Goal: Find specific page/section: Find specific page/section

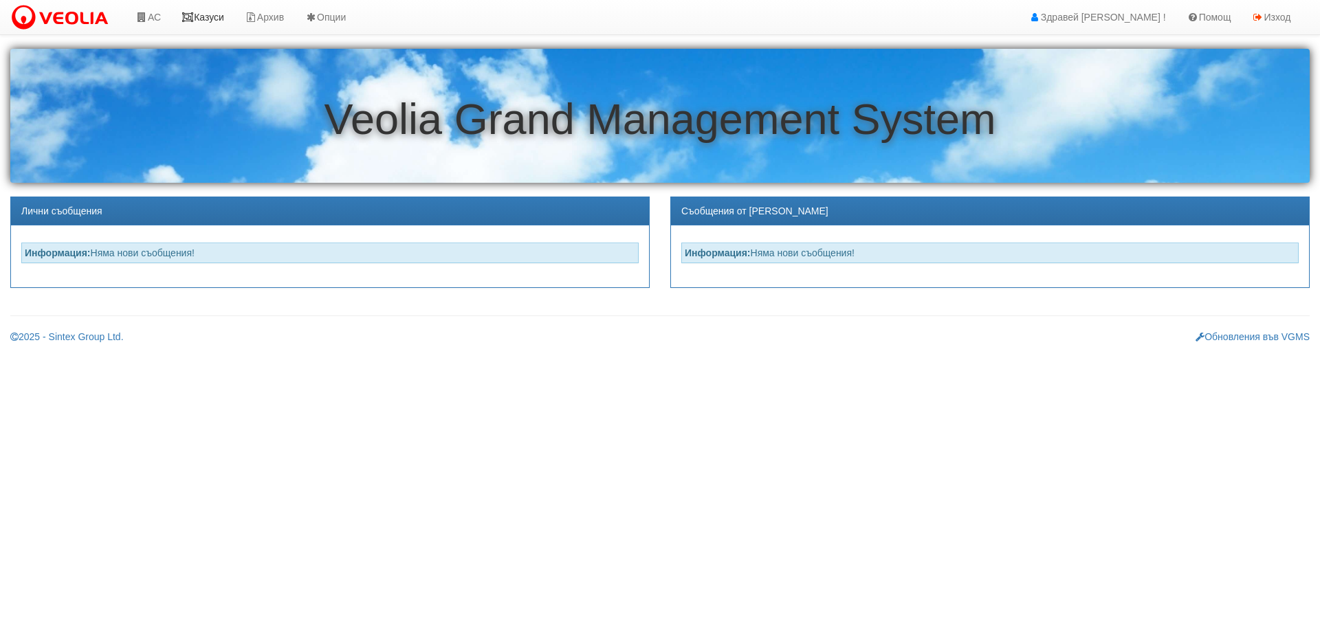
click at [212, 15] on link "Казуси" at bounding box center [202, 17] width 63 height 34
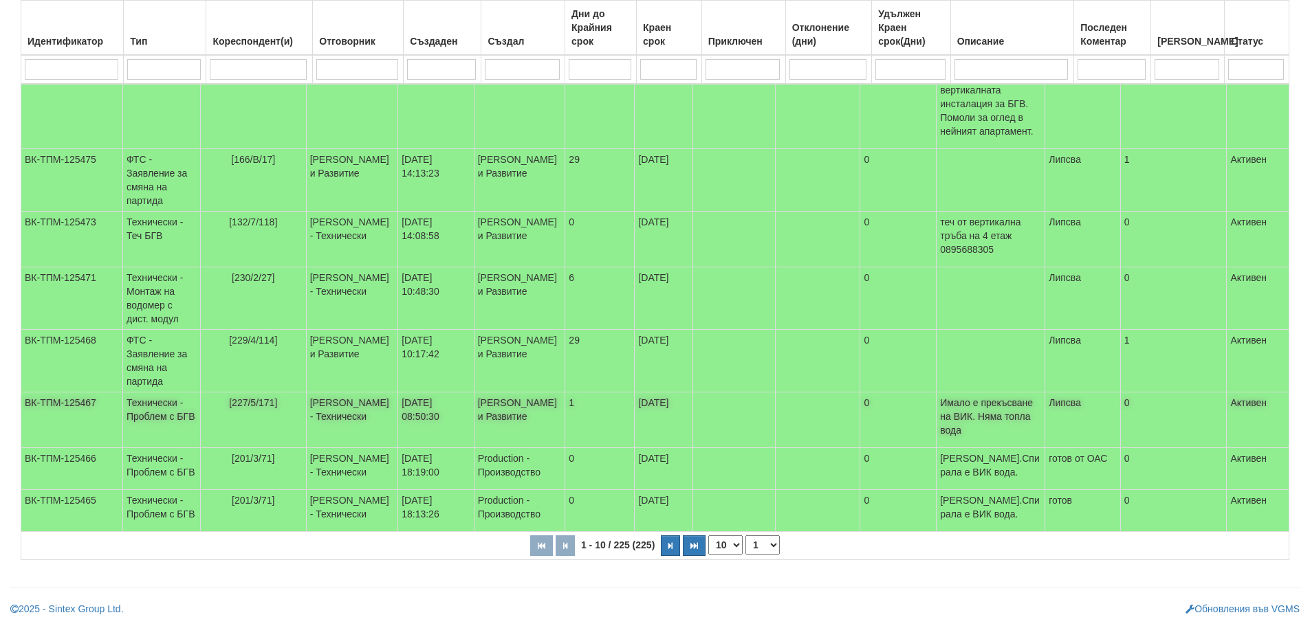
scroll to position [346, 0]
click at [667, 540] on button "button" at bounding box center [670, 546] width 19 height 21
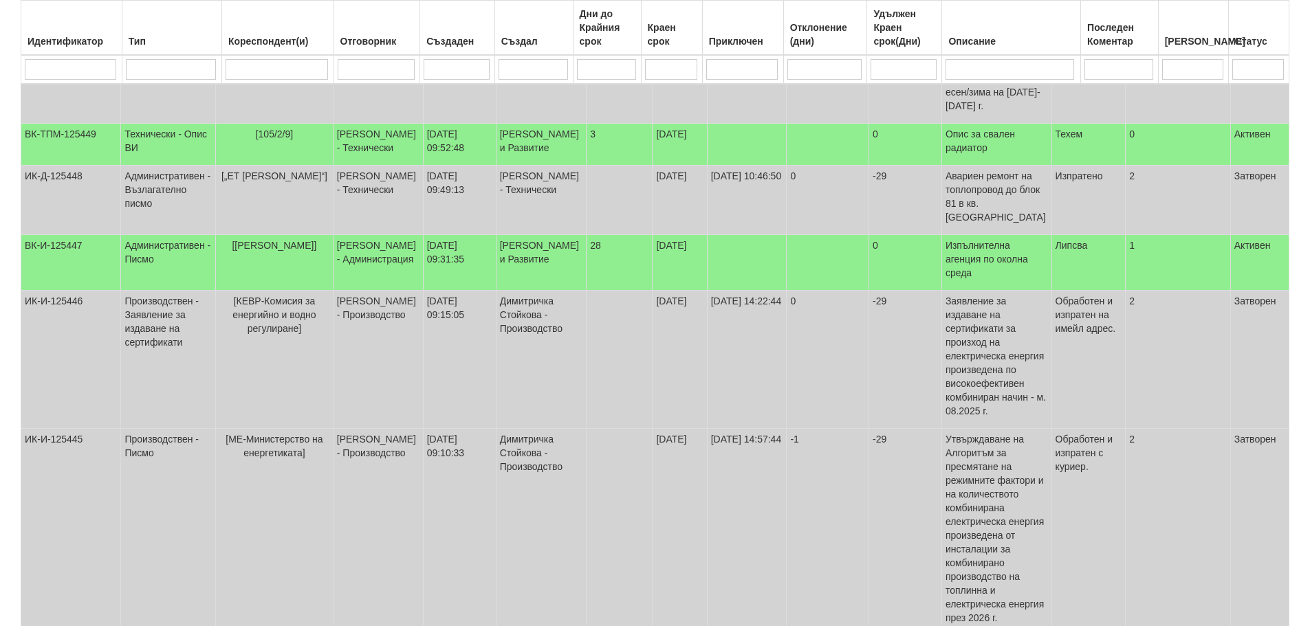
scroll to position [483, 0]
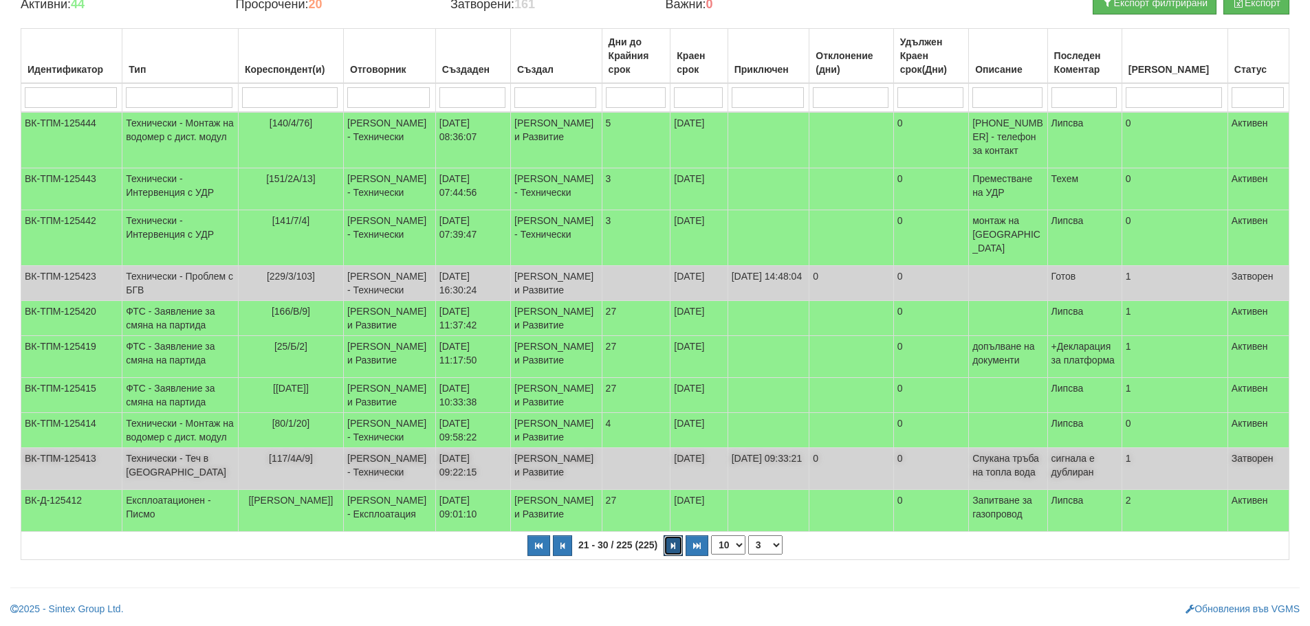
scroll to position [318, 0]
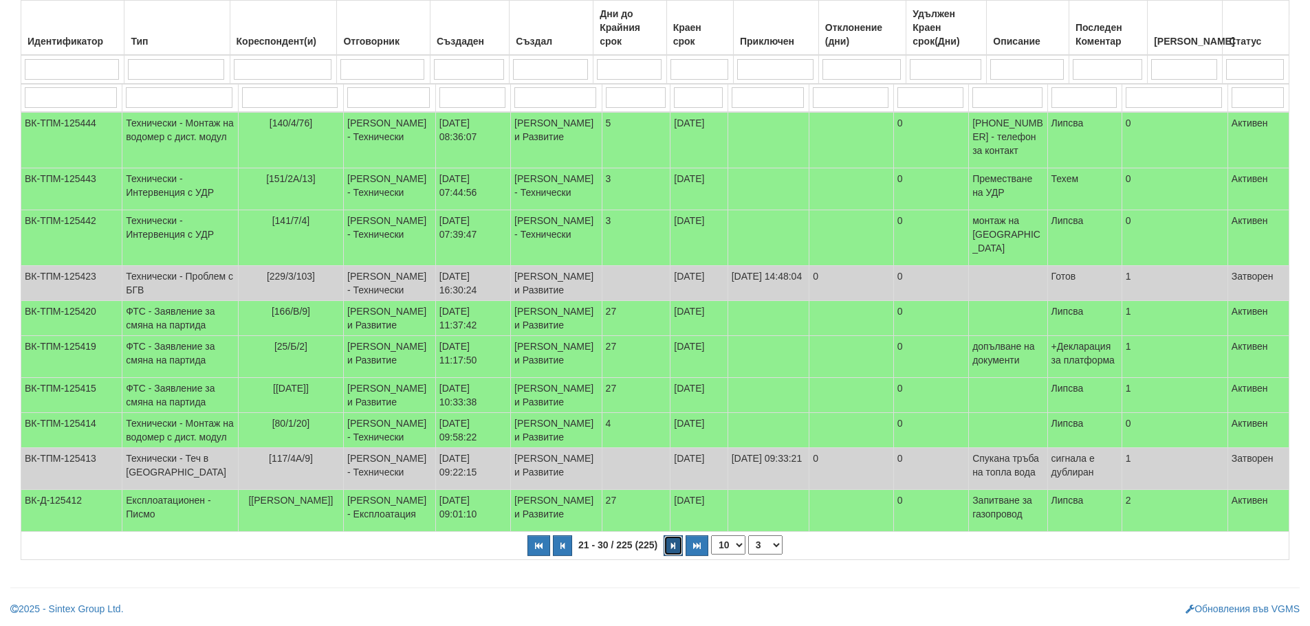
click at [675, 546] on icon "button" at bounding box center [673, 546] width 4 height 8
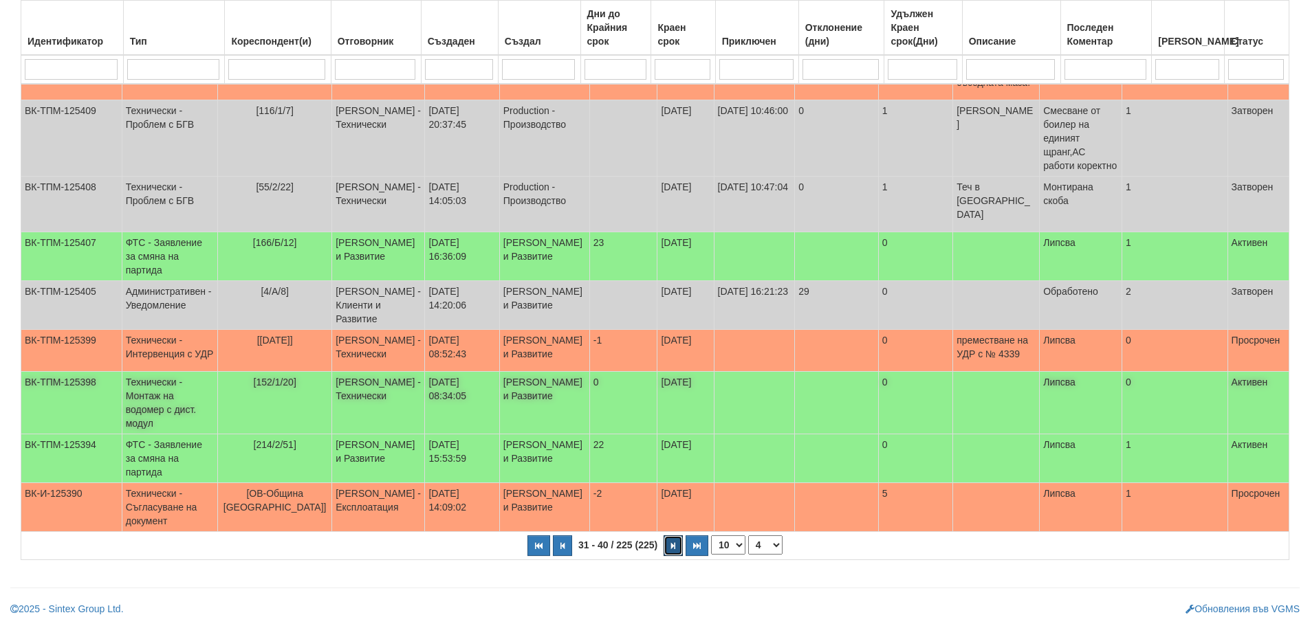
scroll to position [339, 0]
click at [672, 547] on icon "button" at bounding box center [673, 546] width 4 height 8
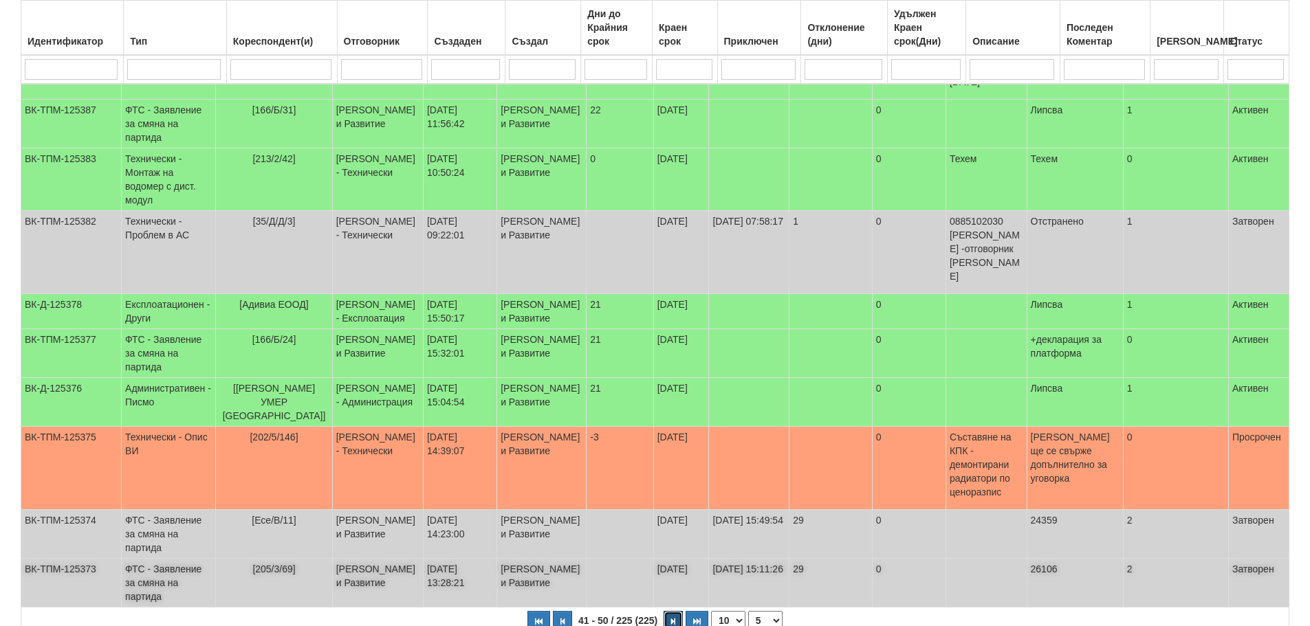
scroll to position [344, 0]
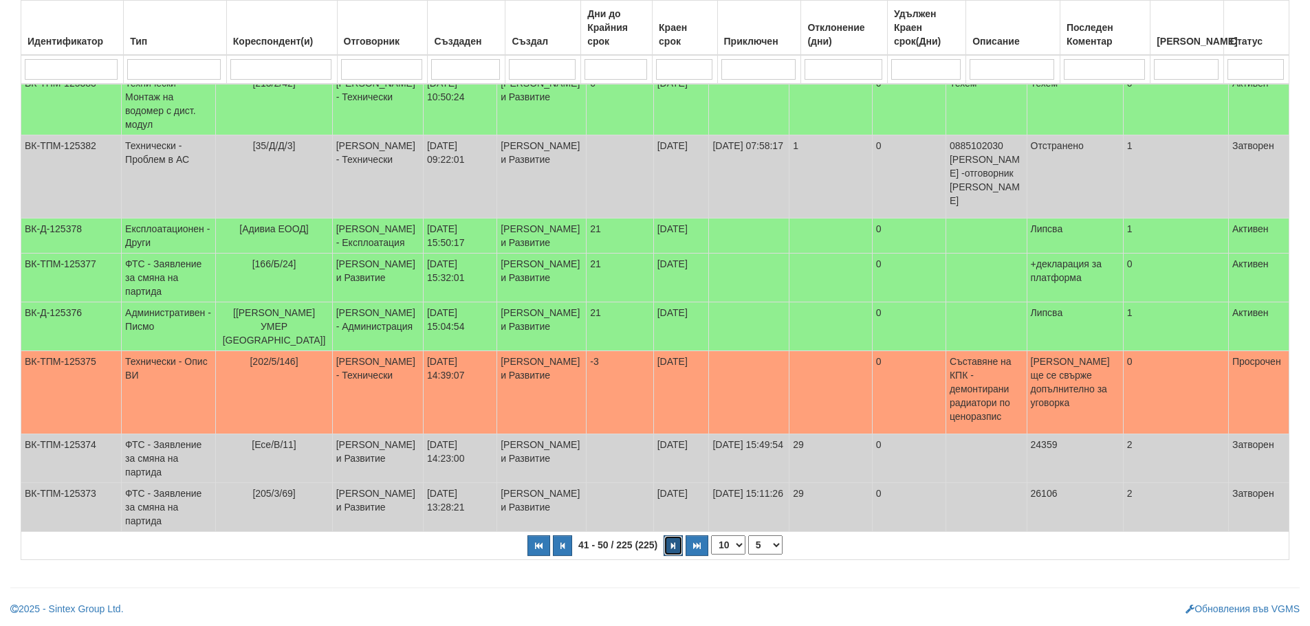
click at [674, 556] on button "button" at bounding box center [672, 546] width 19 height 21
select select "6"
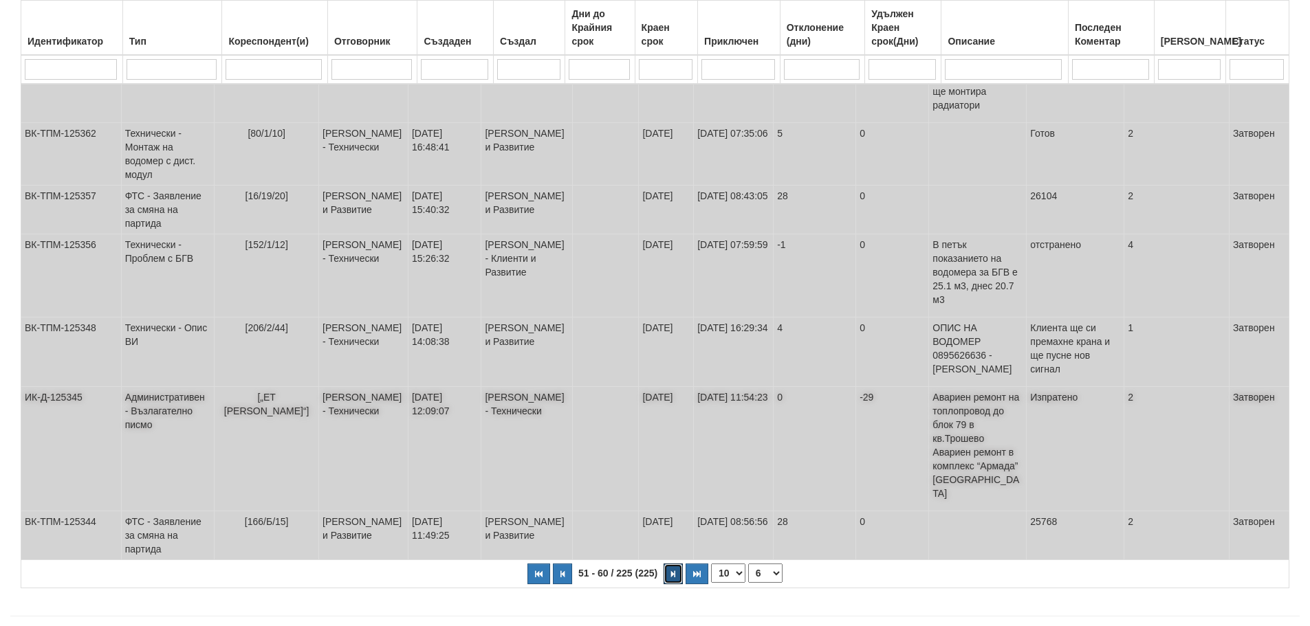
scroll to position [435, 0]
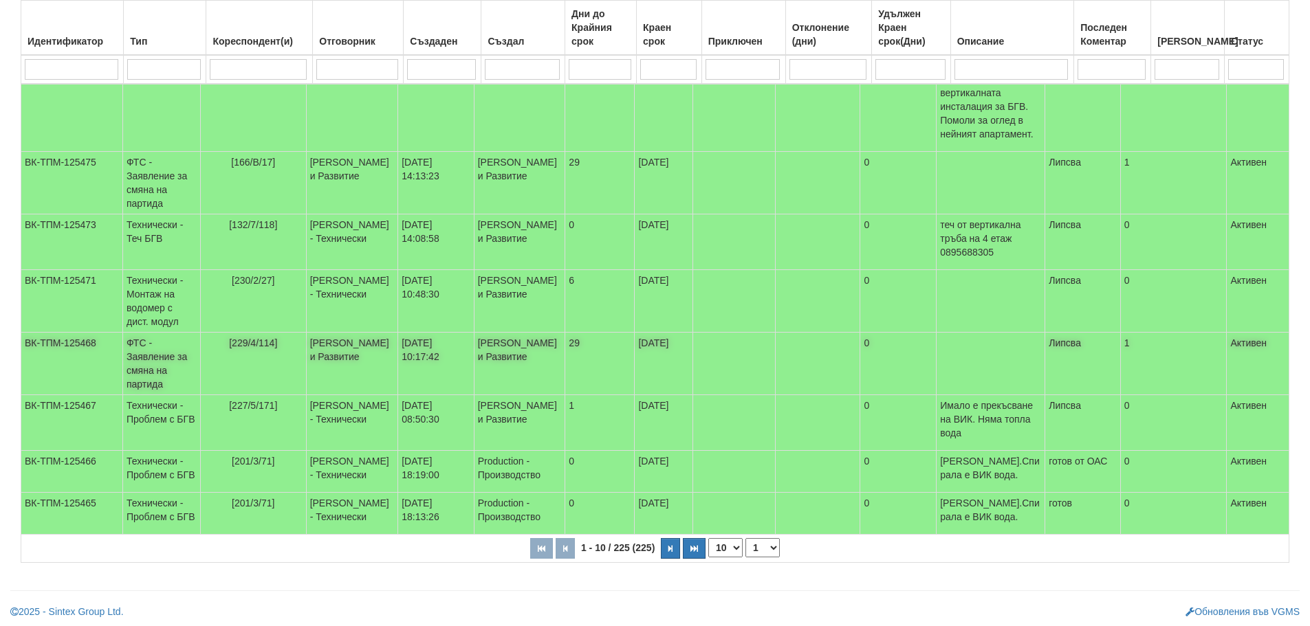
scroll to position [344, 0]
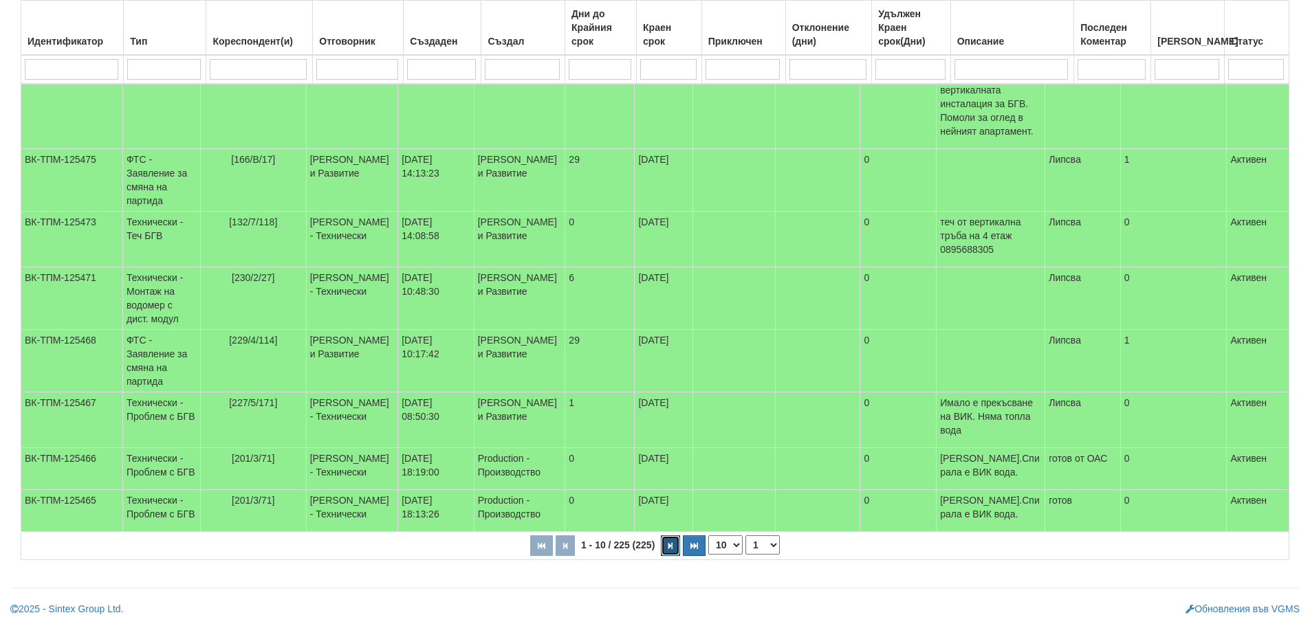
click at [674, 549] on button "button" at bounding box center [670, 546] width 19 height 21
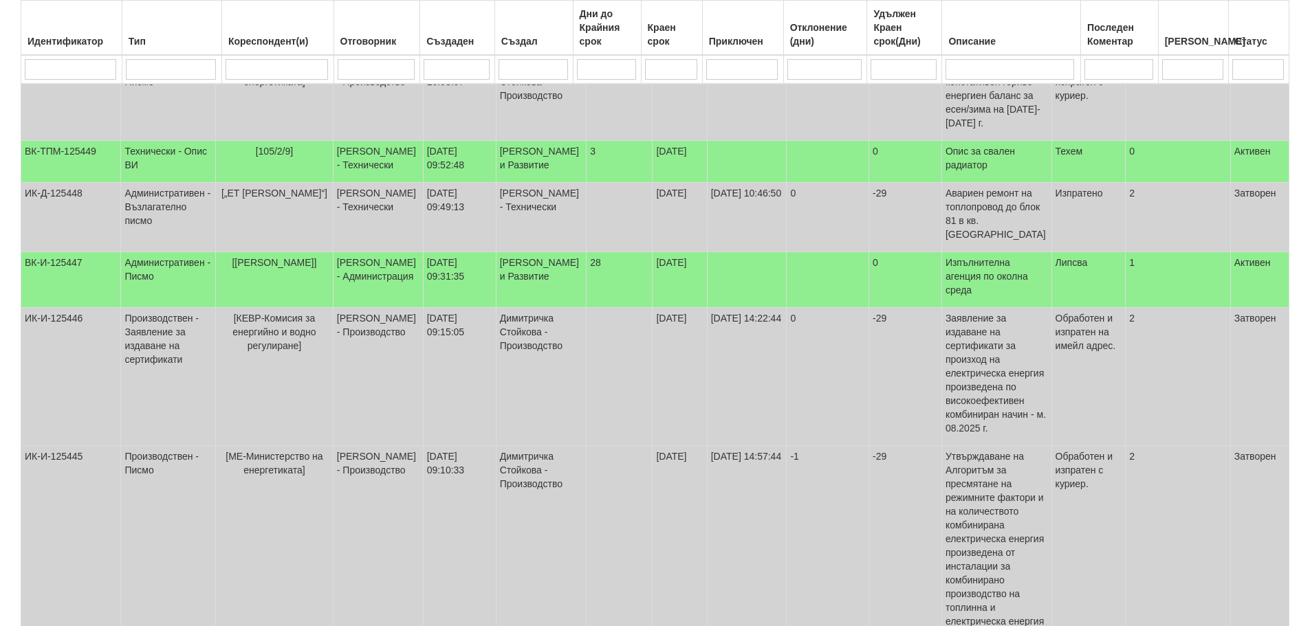
scroll to position [483, 0]
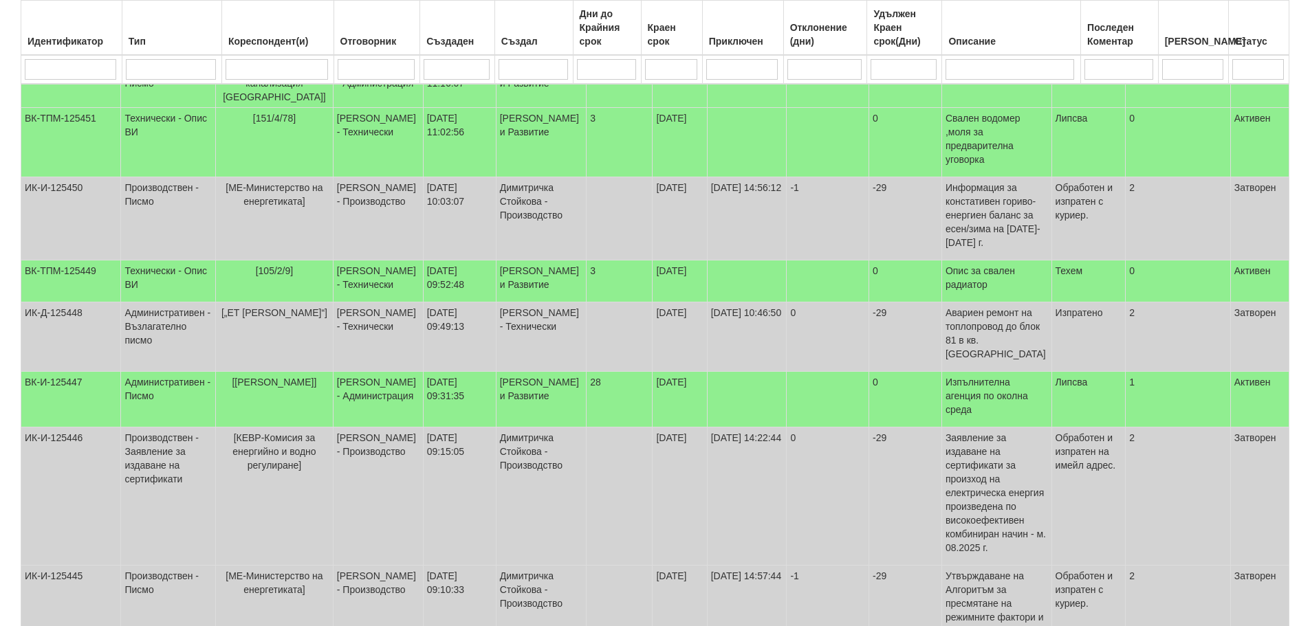
select select "1"
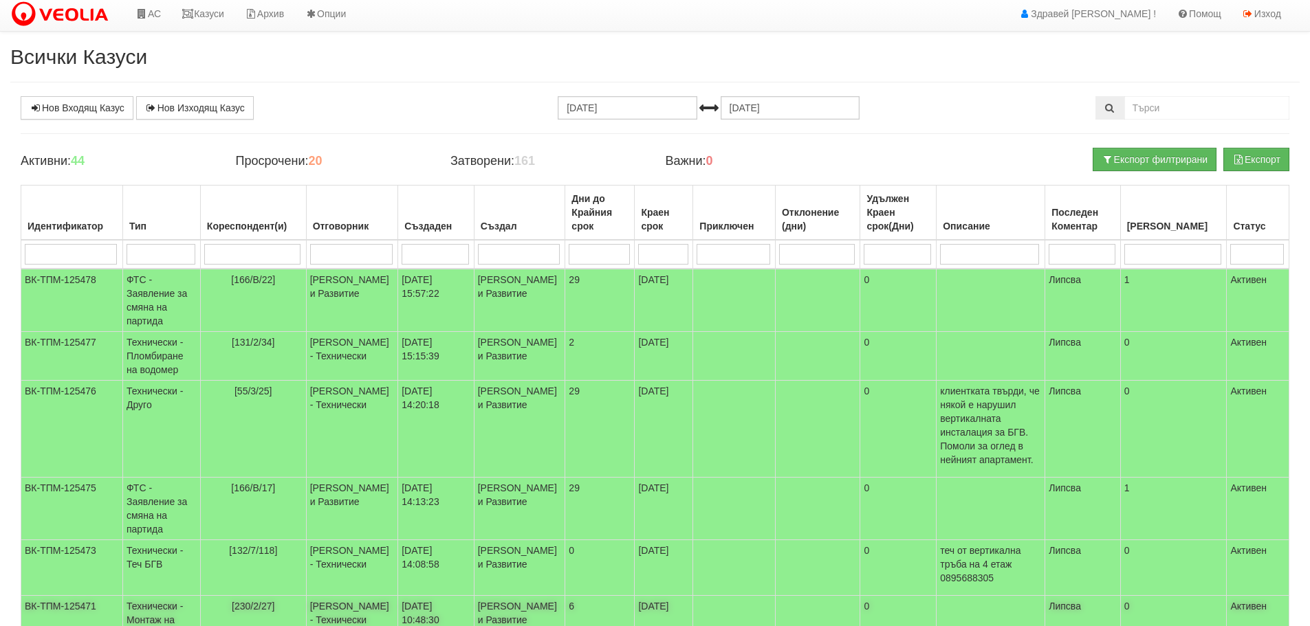
scroll to position [0, 0]
